Goal: Transaction & Acquisition: Purchase product/service

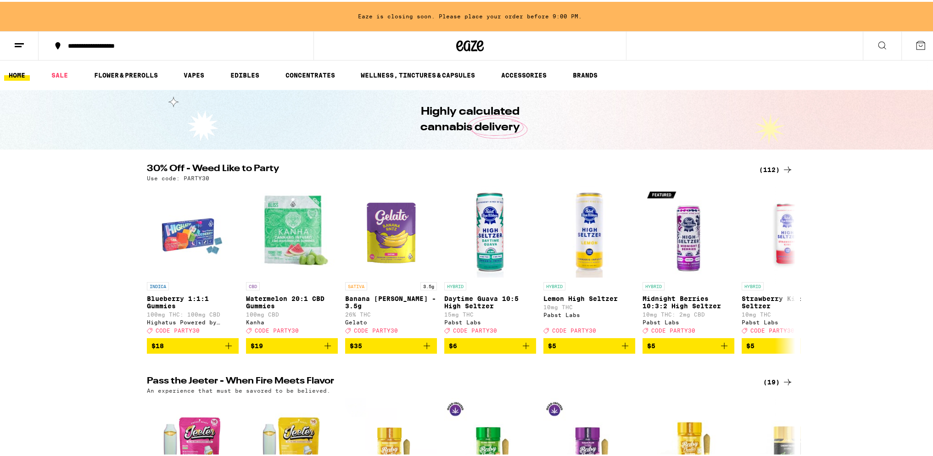
click at [771, 163] on div "(112)" at bounding box center [776, 167] width 34 height 11
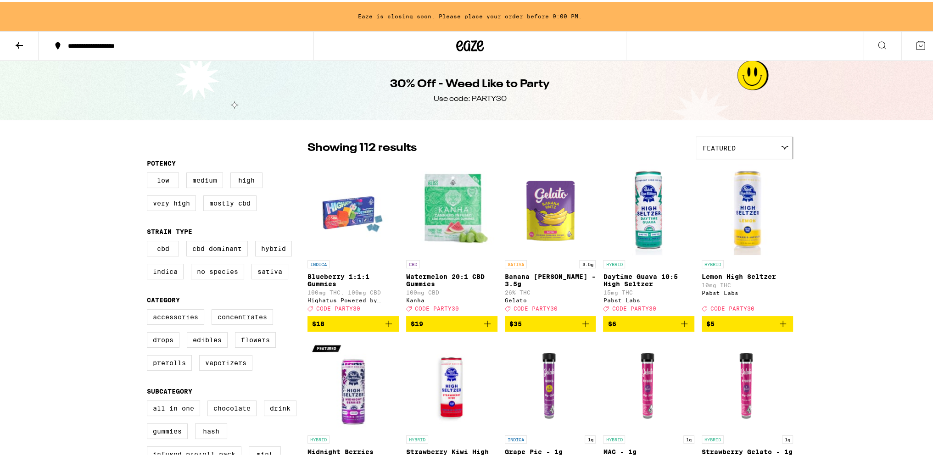
drag, startPoint x: 650, startPoint y: 322, endPoint x: 571, endPoint y: -17, distance: 347.1
click at [26, 42] on button at bounding box center [19, 44] width 39 height 29
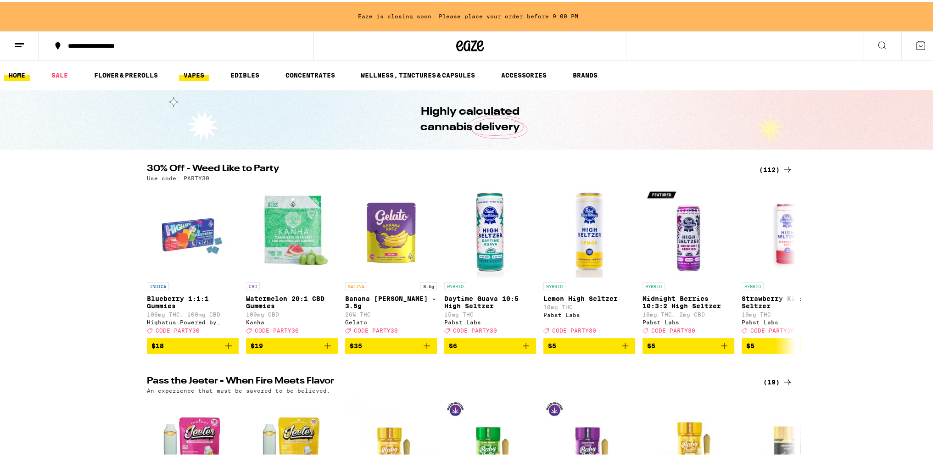
click at [189, 74] on link "VAPES" at bounding box center [194, 73] width 30 height 11
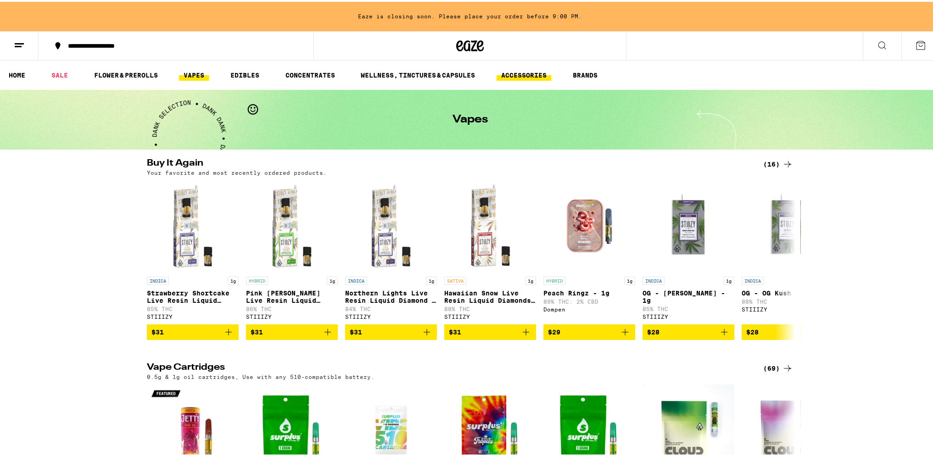
click at [535, 72] on link "ACCESSORIES" at bounding box center [523, 73] width 55 height 11
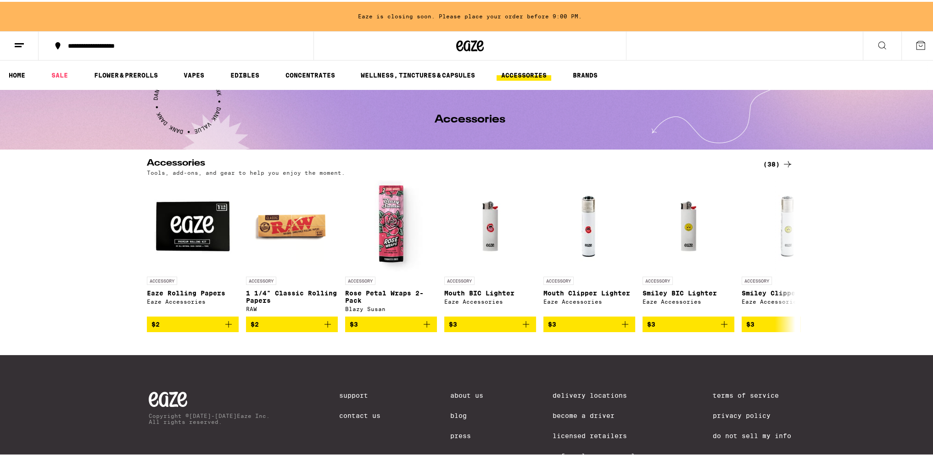
click at [787, 163] on icon at bounding box center [787, 162] width 11 height 11
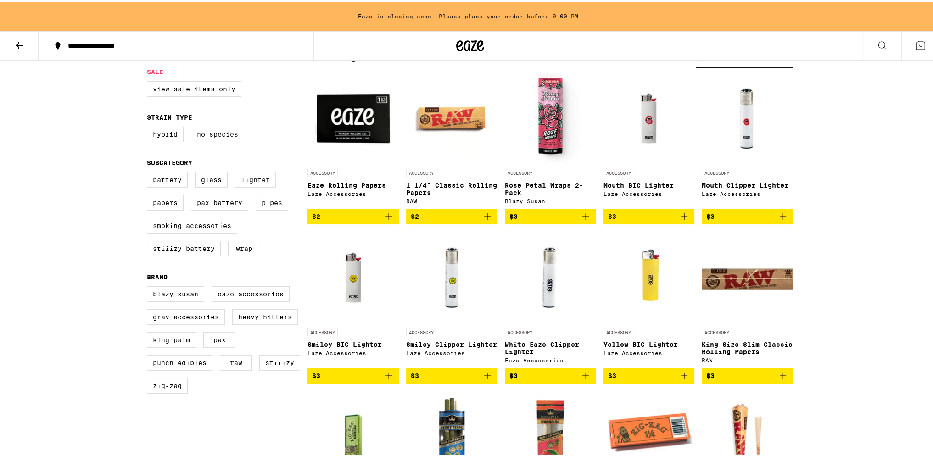
scroll to position [92, 0]
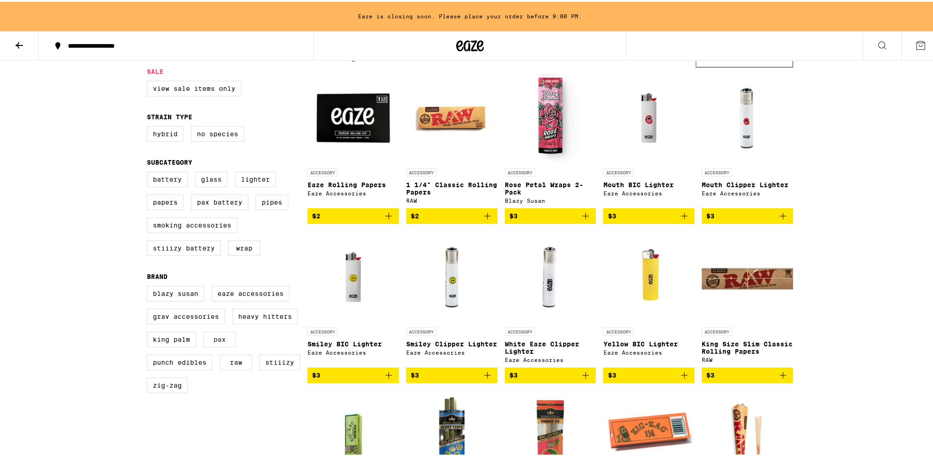
click at [223, 344] on label "PAX" at bounding box center [219, 338] width 32 height 16
click at [149, 286] on input "PAX" at bounding box center [149, 285] width 0 height 0
checkbox input "true"
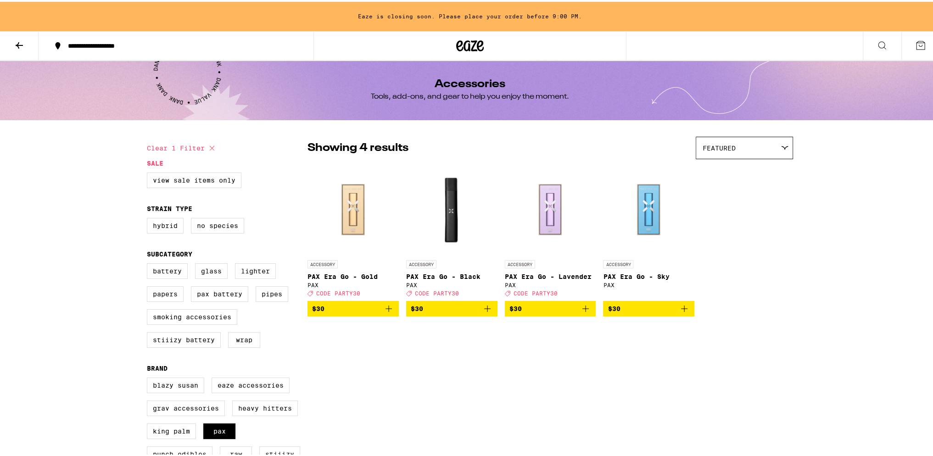
click at [462, 191] on img "Open page for PAX Era Go - Black from PAX" at bounding box center [451, 208] width 91 height 92
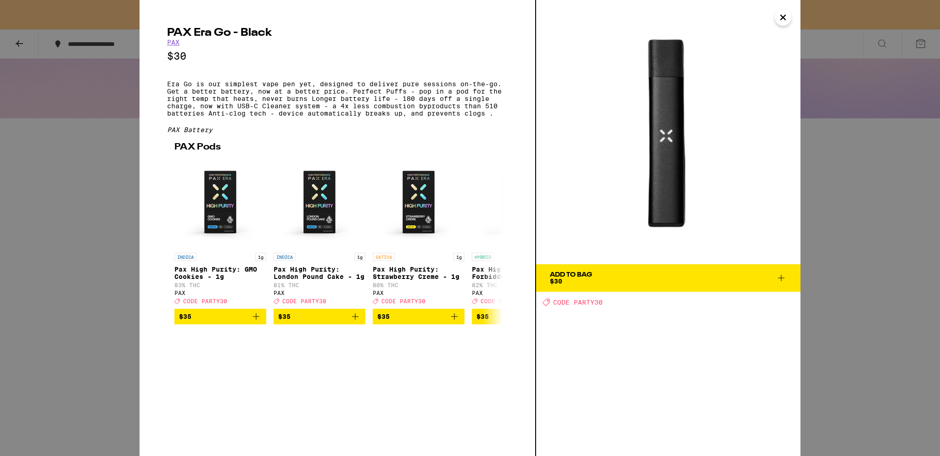
click at [649, 278] on span "Add To Bag $30" at bounding box center [668, 278] width 237 height 13
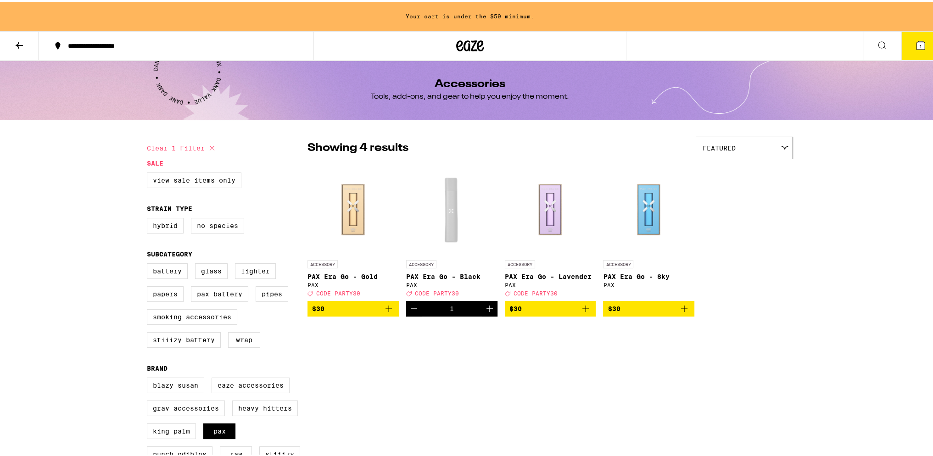
click at [11, 45] on button at bounding box center [19, 44] width 39 height 29
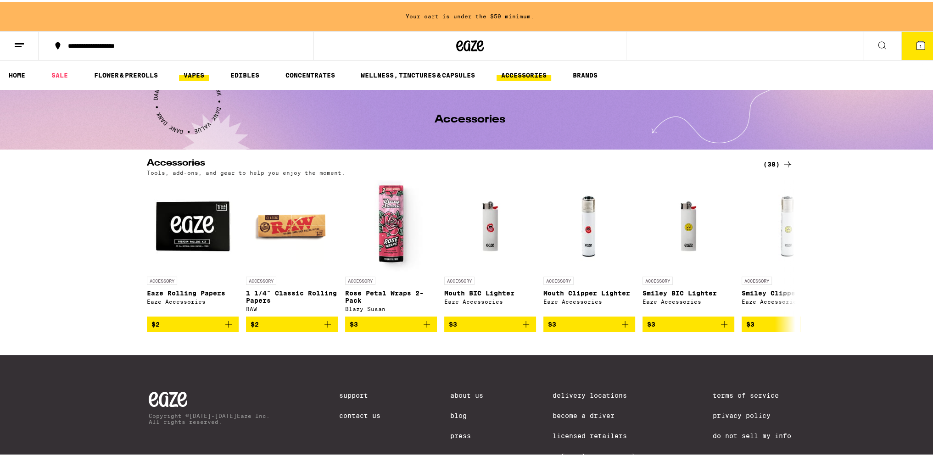
click at [187, 76] on link "VAPES" at bounding box center [194, 73] width 30 height 11
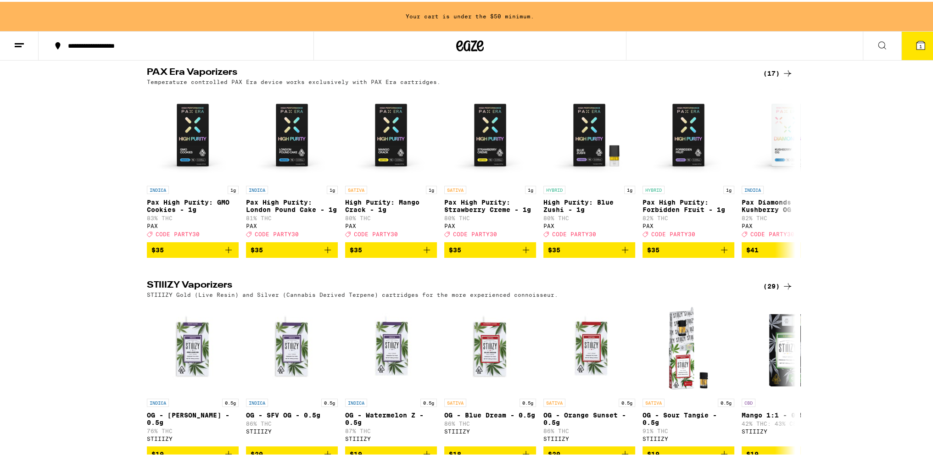
scroll to position [688, 0]
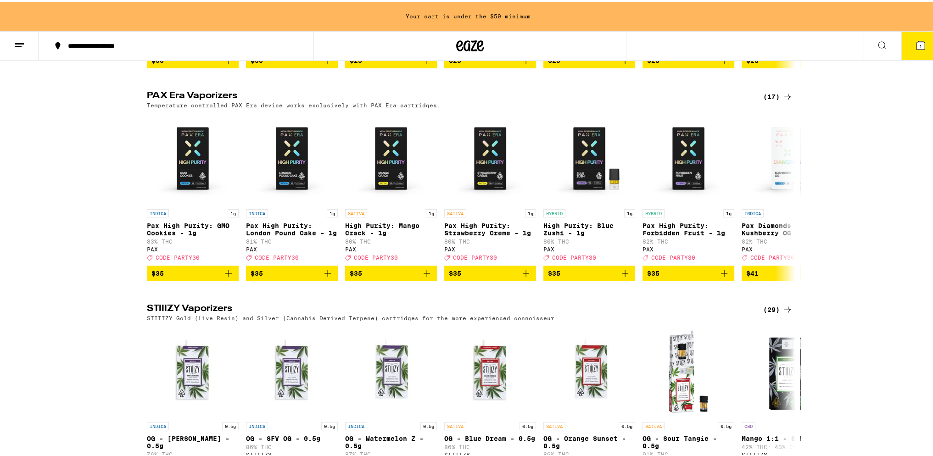
click at [767, 100] on div "(17)" at bounding box center [778, 94] width 30 height 11
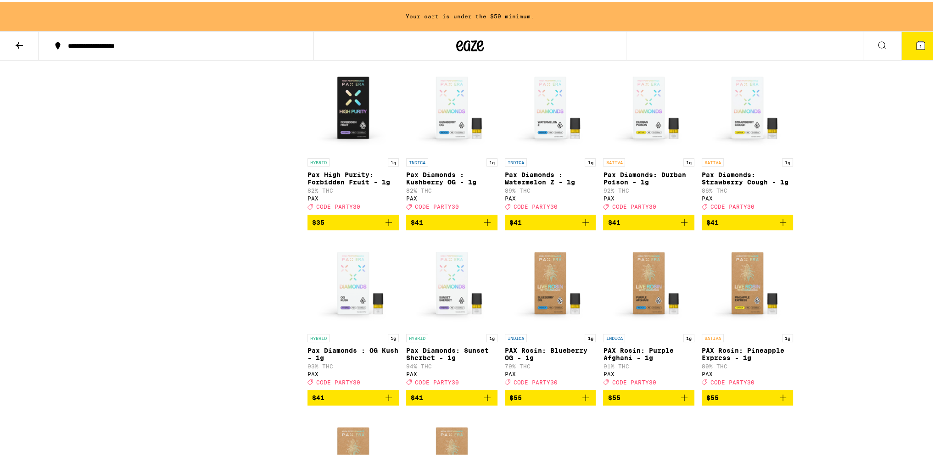
scroll to position [275, 0]
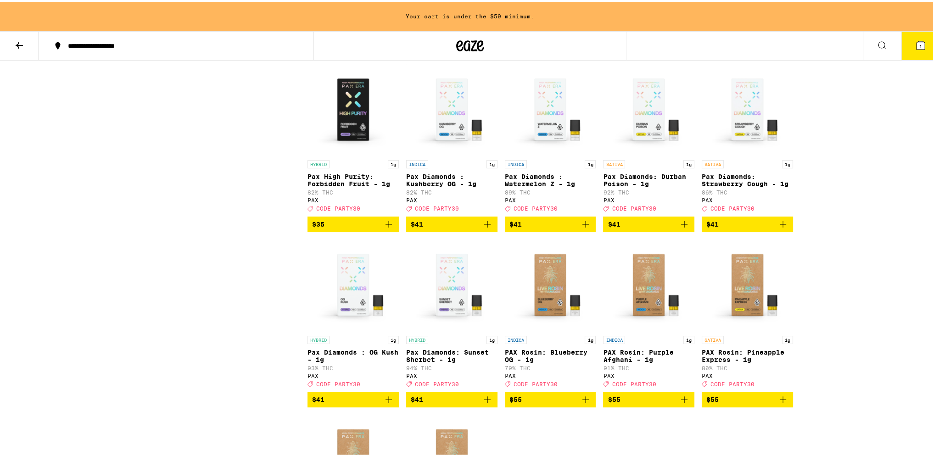
click at [777, 403] on icon "Add to bag" at bounding box center [782, 397] width 11 height 11
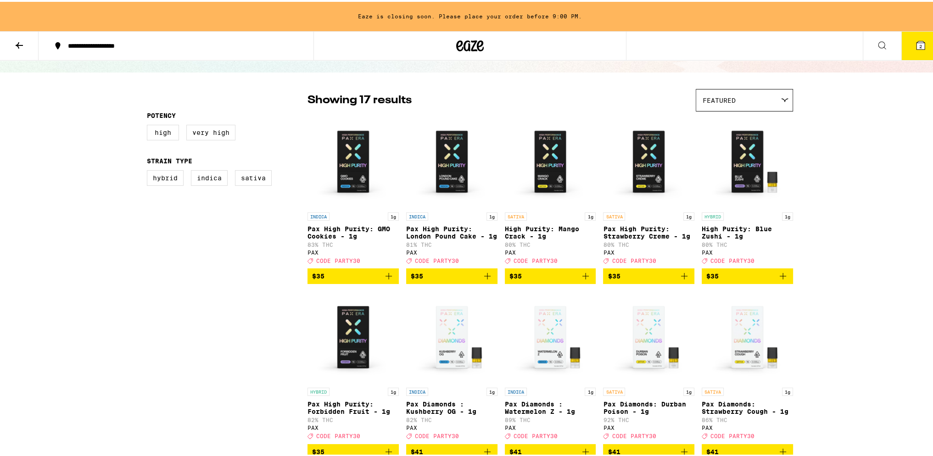
scroll to position [46, 0]
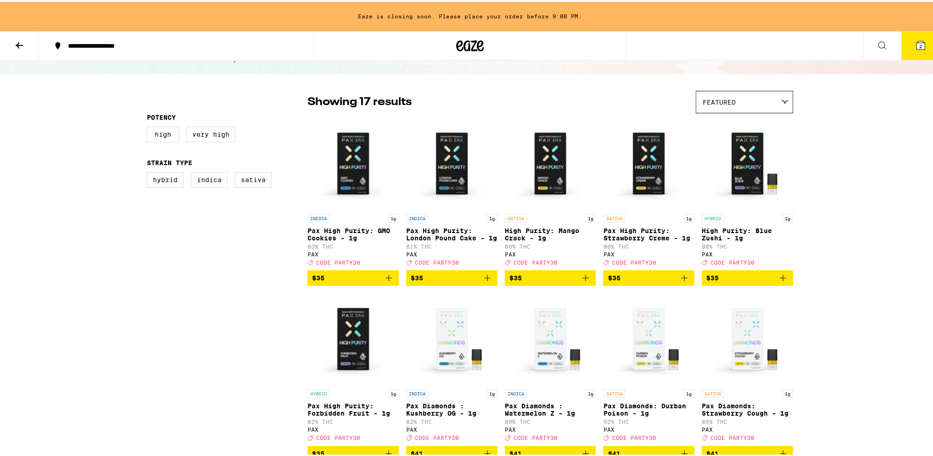
click at [685, 282] on icon "Add to bag" at bounding box center [684, 276] width 11 height 11
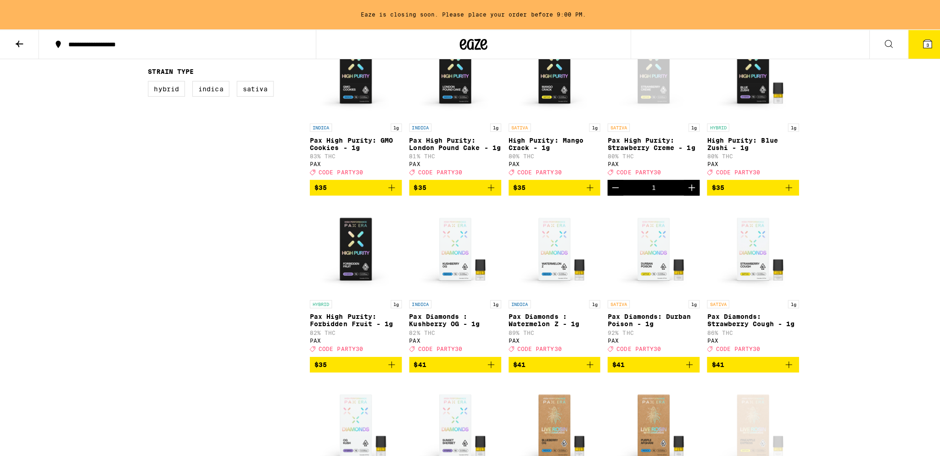
scroll to position [138, 0]
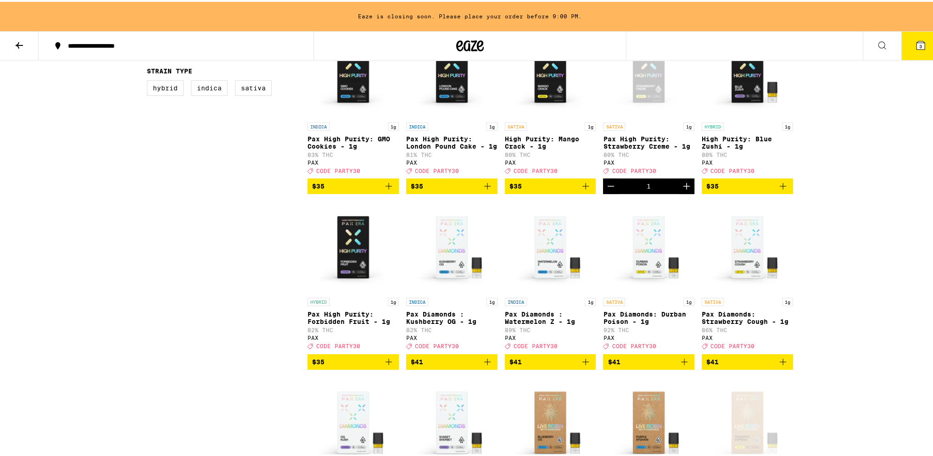
click at [670, 366] on span "$41" at bounding box center [648, 360] width 82 height 11
click at [908, 50] on button "4" at bounding box center [920, 44] width 39 height 28
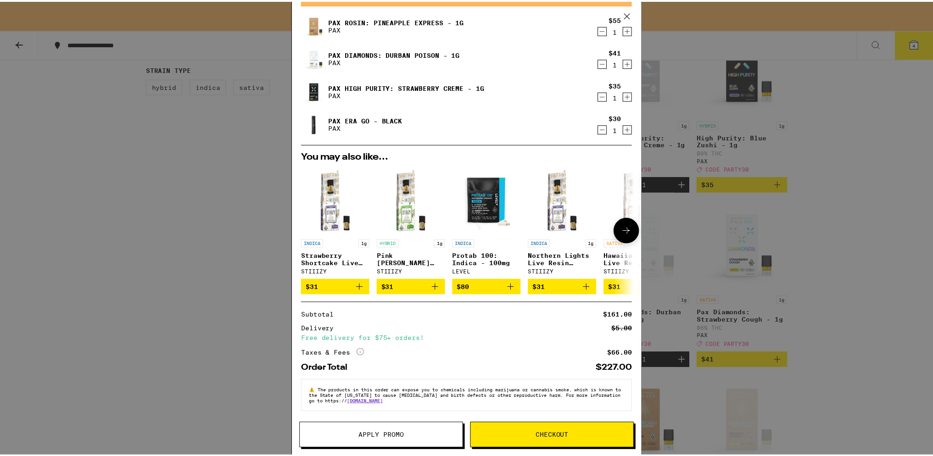
scroll to position [55, 0]
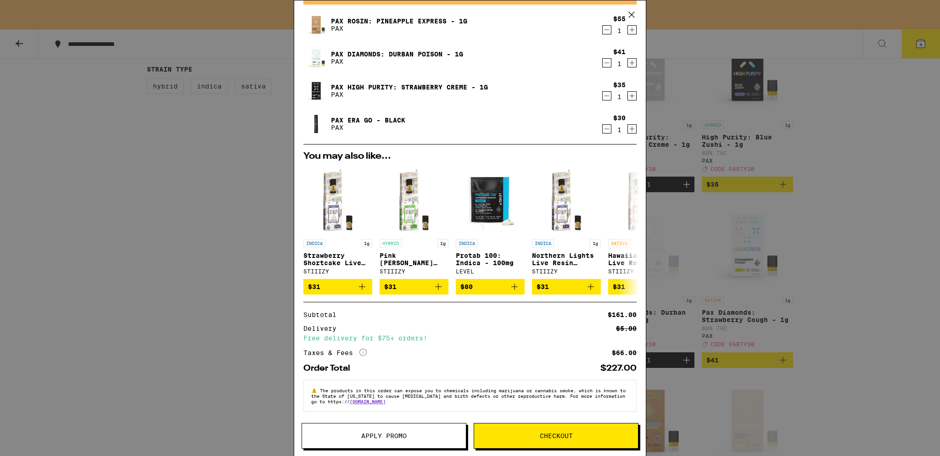
click at [637, 12] on icon at bounding box center [631, 15] width 14 height 14
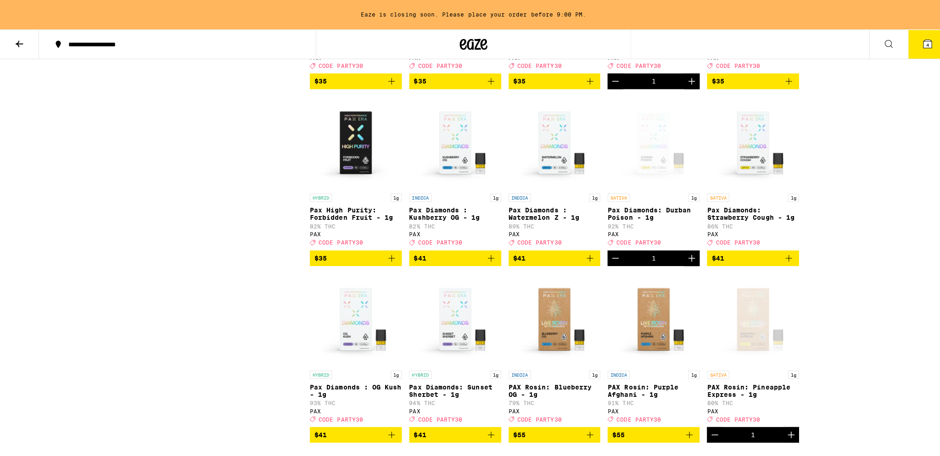
scroll to position [92, 0]
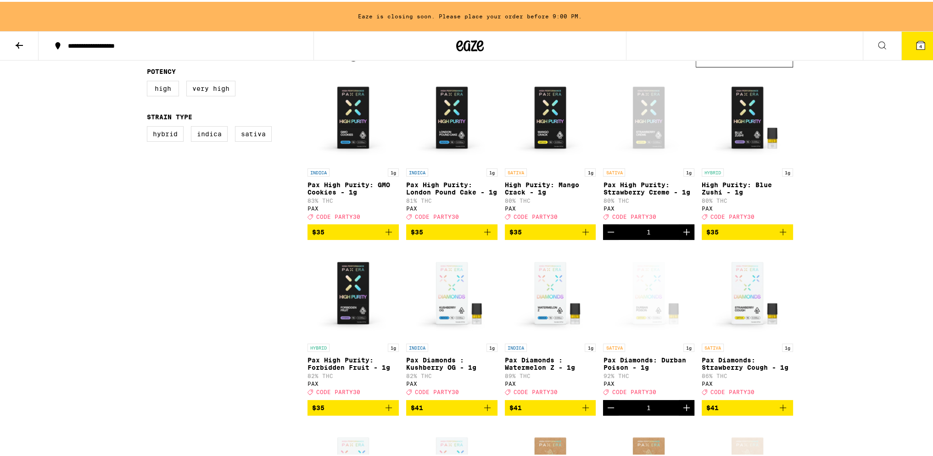
click at [567, 236] on span "$35" at bounding box center [550, 230] width 82 height 11
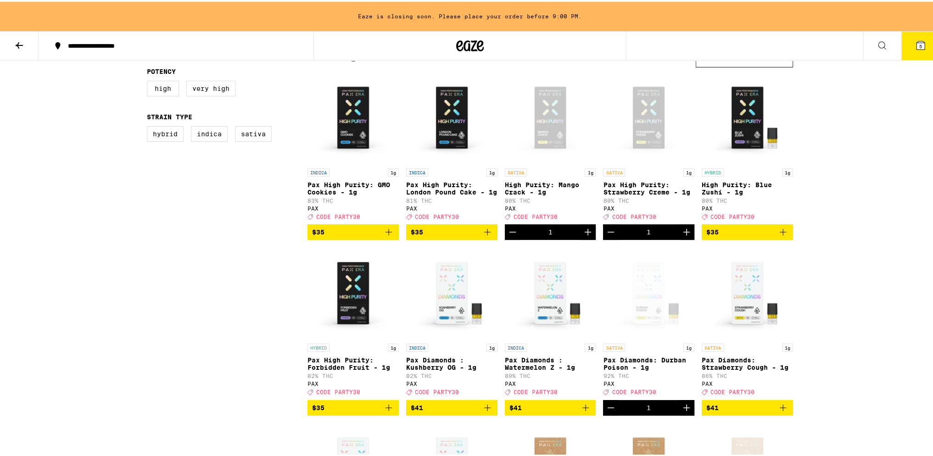
click at [903, 40] on button "5" at bounding box center [920, 44] width 39 height 28
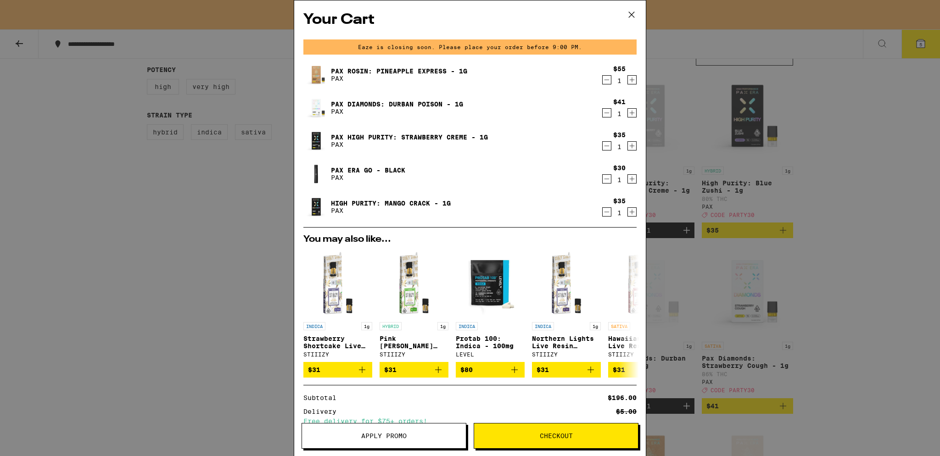
click at [523, 443] on button "Checkout" at bounding box center [556, 436] width 165 height 26
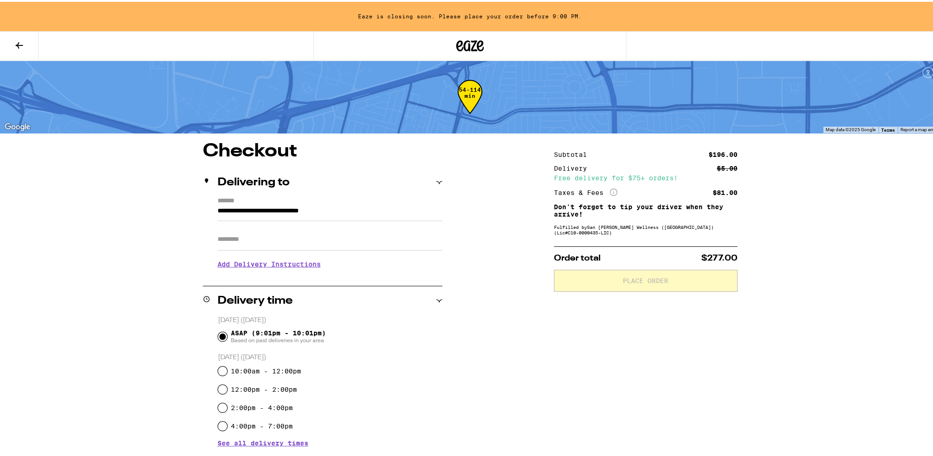
click at [284, 235] on input "Apt/Suite" at bounding box center [329, 238] width 225 height 22
type input "****"
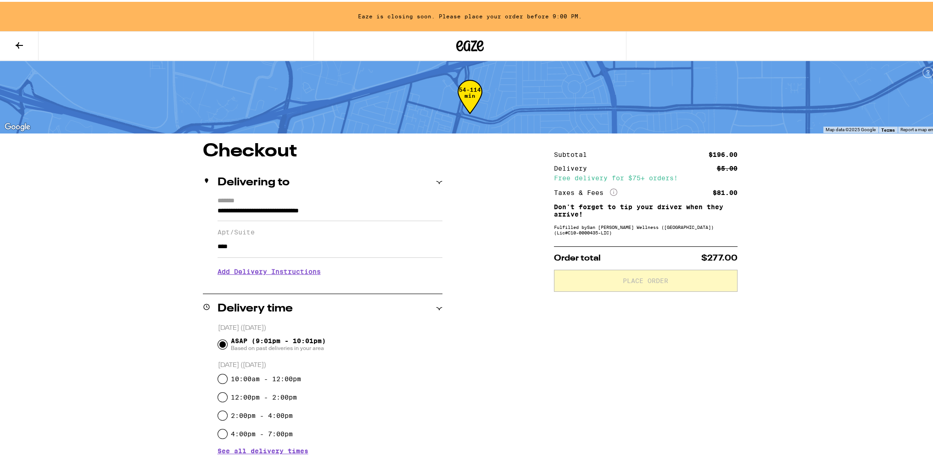
click at [598, 237] on div "Subtotal $196.00 Delivery $5.00 Free delivery for $75+ orders! Taxes & Fees Mor…" at bounding box center [646, 451] width 184 height 623
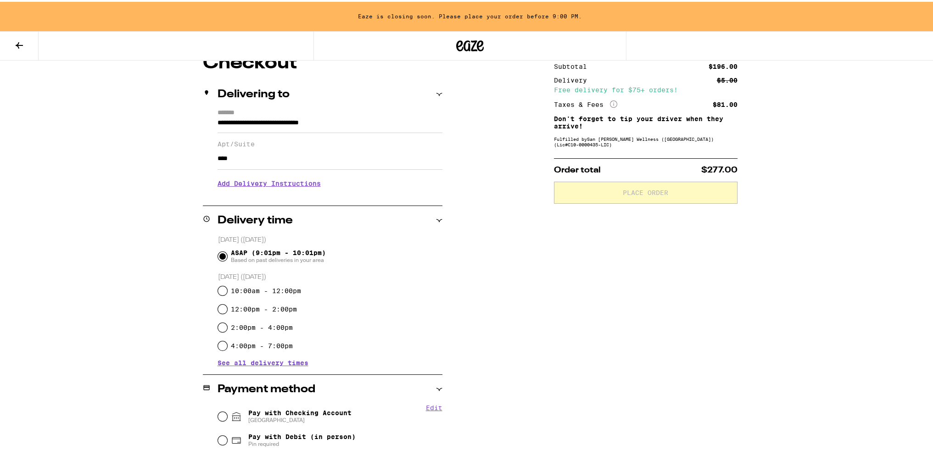
scroll to position [307, 0]
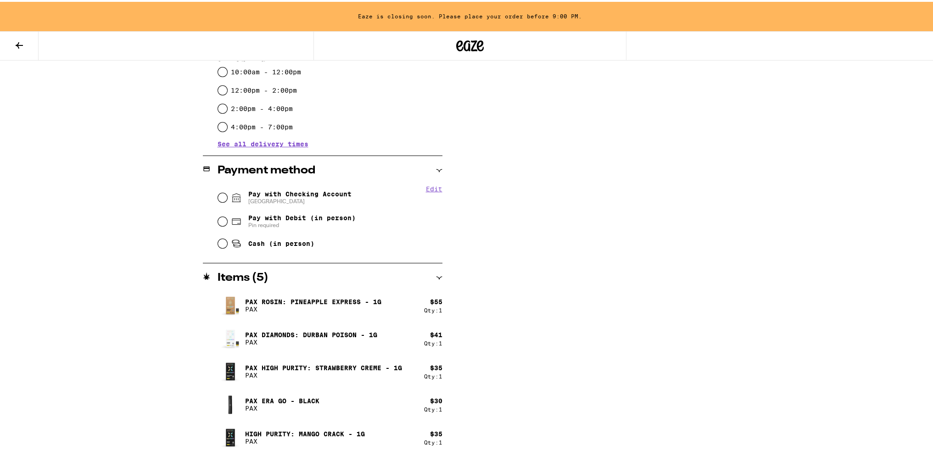
click at [297, 198] on span "[GEOGRAPHIC_DATA]" at bounding box center [299, 199] width 103 height 7
click at [227, 198] on input "Pay with Checking Account CHASE COLLEGE" at bounding box center [222, 195] width 9 height 9
radio input "true"
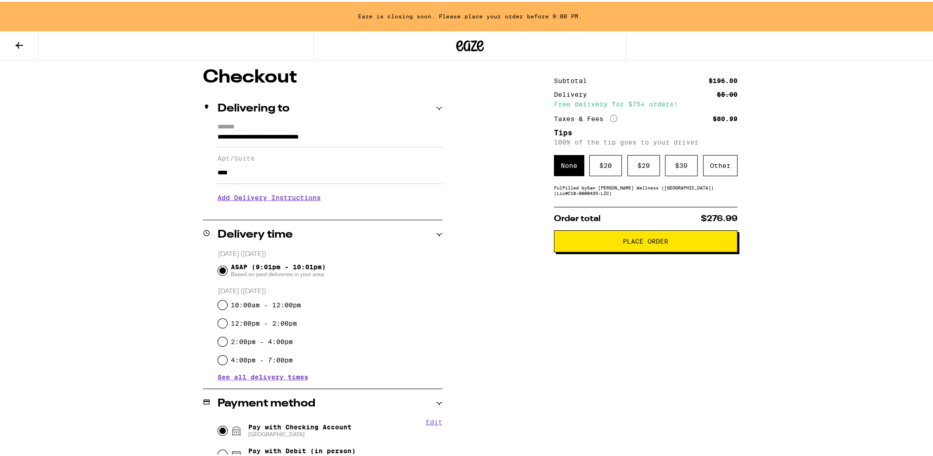
scroll to position [15, 0]
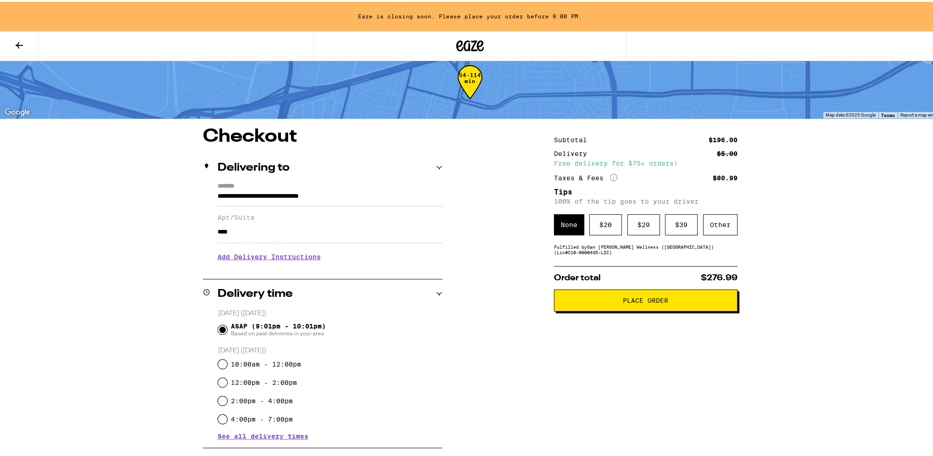
click at [593, 253] on div "Fulfilled by San [PERSON_NAME] Wellness ([GEOGRAPHIC_DATA]) (Lic# C10-0000435-L…" at bounding box center [646, 247] width 184 height 11
click at [574, 260] on div "Subtotal $196.00 Delivery $5.00 Free delivery for $75+ orders! Taxes & Fees Mor…" at bounding box center [646, 452] width 184 height 652
click at [712, 225] on div "Other" at bounding box center [720, 222] width 34 height 21
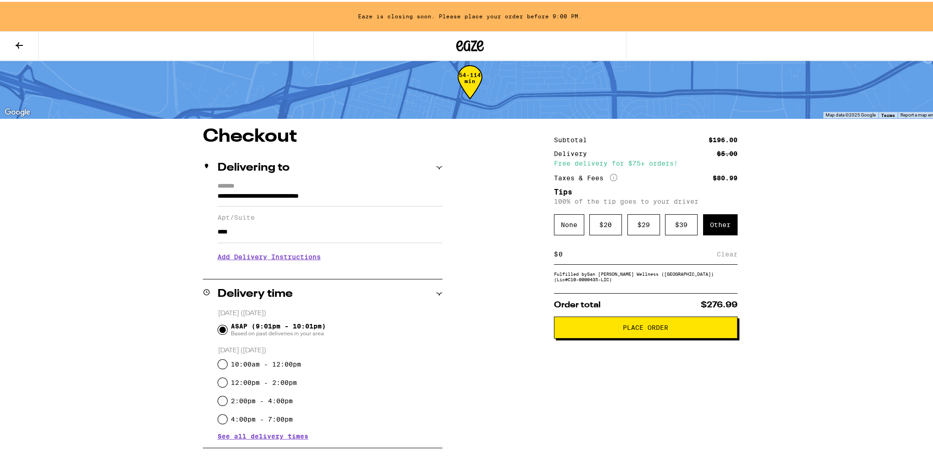
click at [607, 254] on input at bounding box center [637, 252] width 159 height 8
type input "10"
click at [728, 256] on div "Save" at bounding box center [729, 252] width 17 height 20
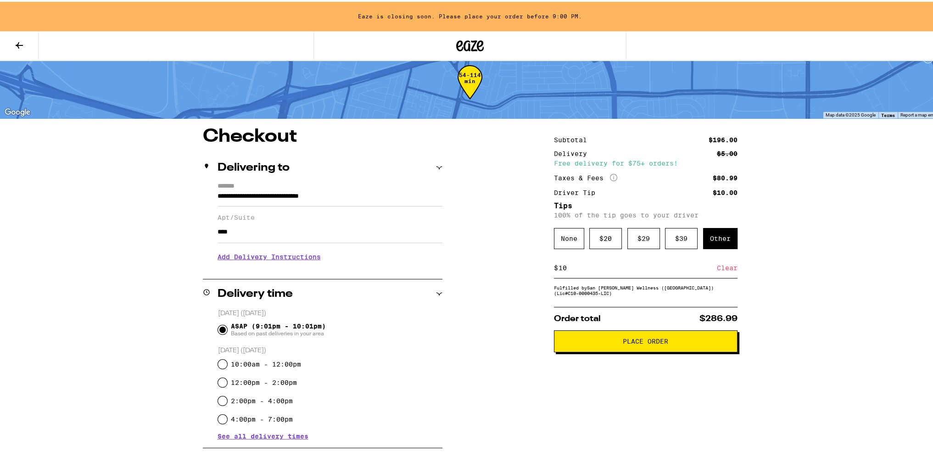
click at [623, 343] on span "Place Order" at bounding box center [645, 339] width 45 height 6
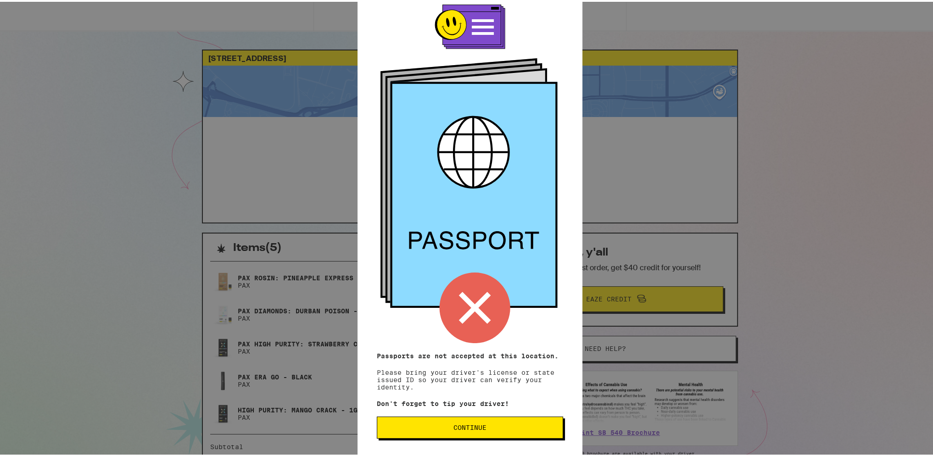
scroll to position [26, 0]
click at [409, 428] on span "Continue" at bounding box center [469, 426] width 171 height 6
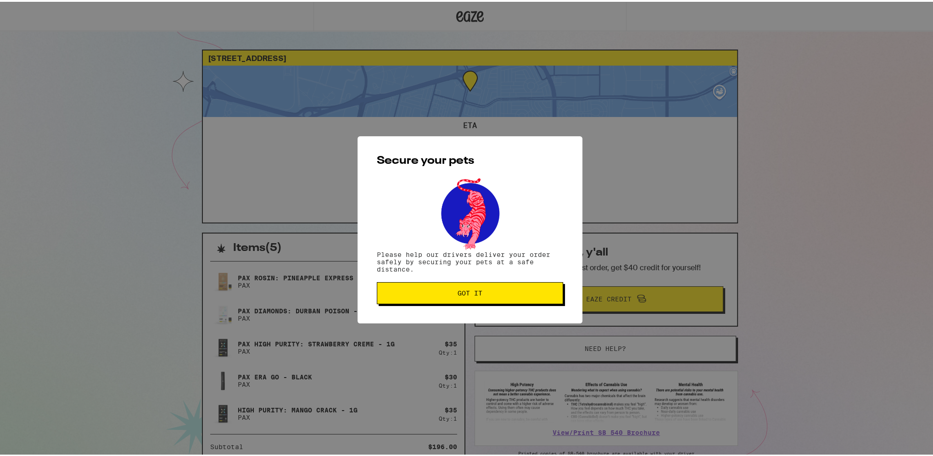
click at [511, 296] on button "Got it" at bounding box center [470, 291] width 186 height 22
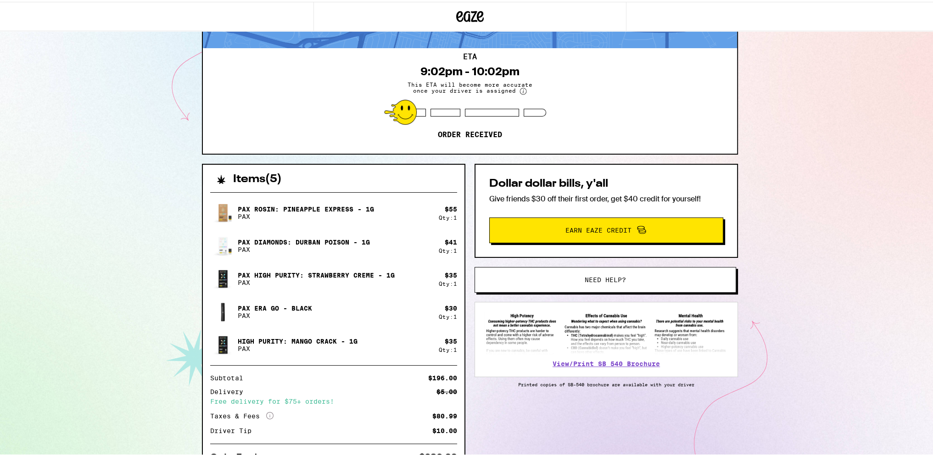
scroll to position [92, 0]
